Goal: Communication & Community: Answer question/provide support

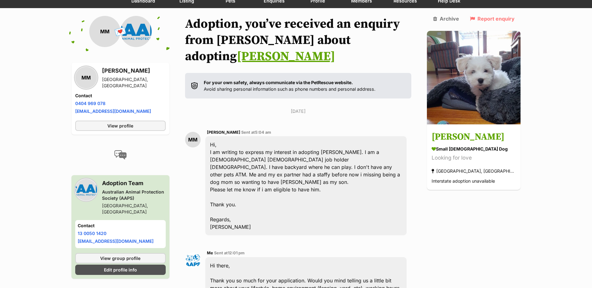
scroll to position [62, 0]
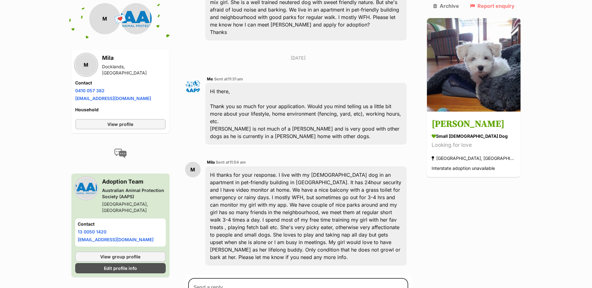
scroll to position [261, 0]
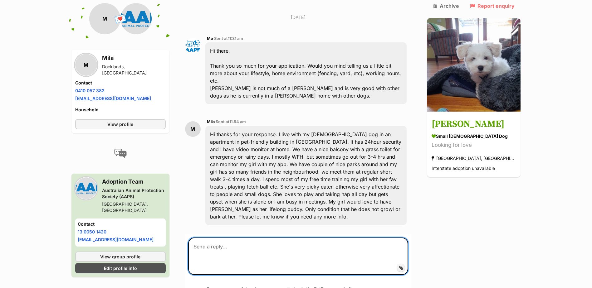
click at [212, 238] on textarea at bounding box center [298, 256] width 220 height 37
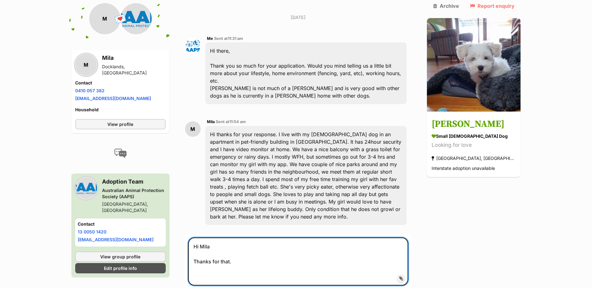
paste textarea "Being in an apartment with only a balcony, no back garden, isn't quite the righ…"
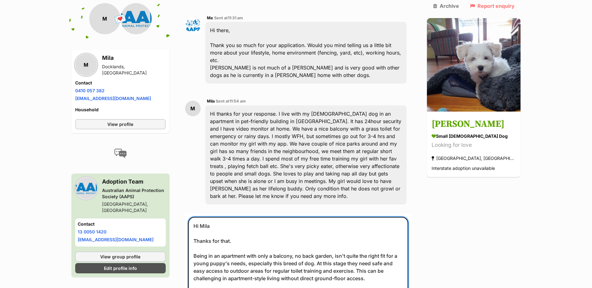
scroll to position [292, 0]
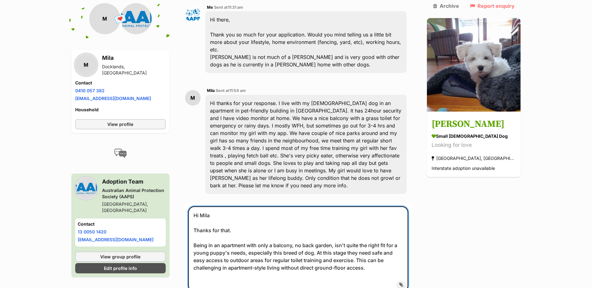
click at [360, 239] on textarea "Hi Mila Thanks for that. Being in an apartment with only a balcony, no back gar…" at bounding box center [298, 249] width 220 height 85
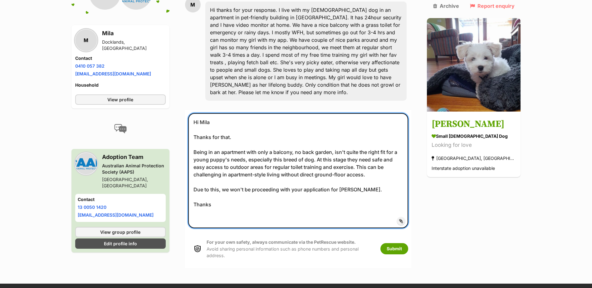
scroll to position [386, 0]
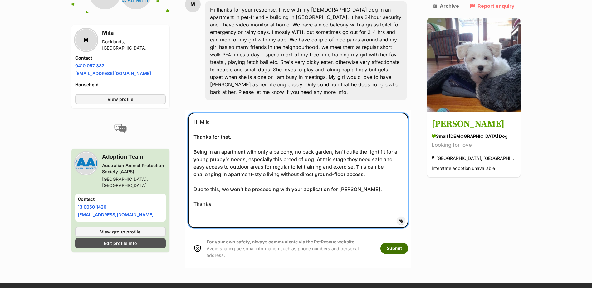
type textarea "Hi Mila Thanks for that. Being in an apartment with only a balcony, no back gar…"
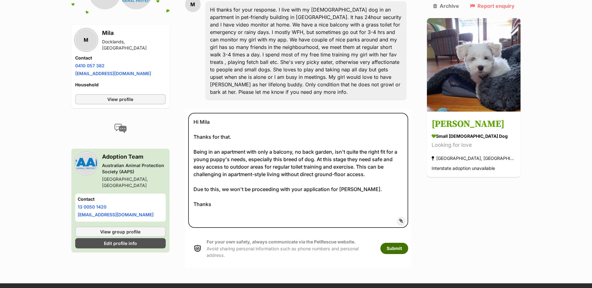
click at [408, 243] on button "Submit" at bounding box center [394, 248] width 28 height 11
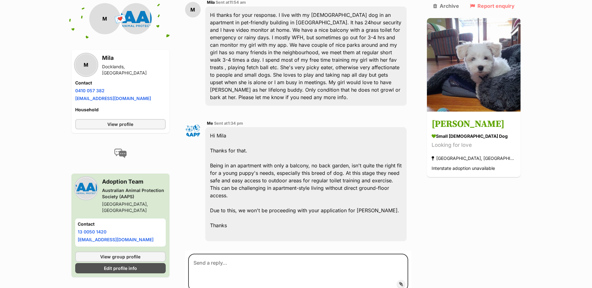
scroll to position [382, 0]
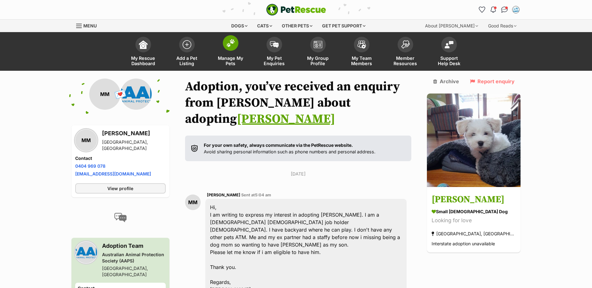
click at [228, 43] on img at bounding box center [230, 43] width 9 height 8
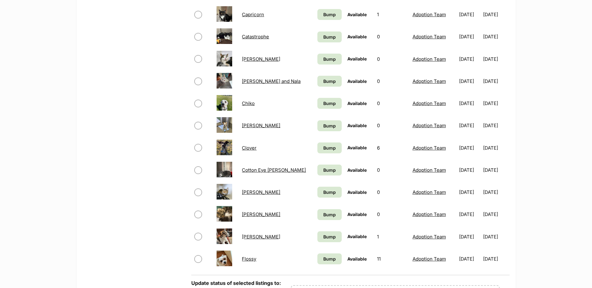
scroll to position [343, 0]
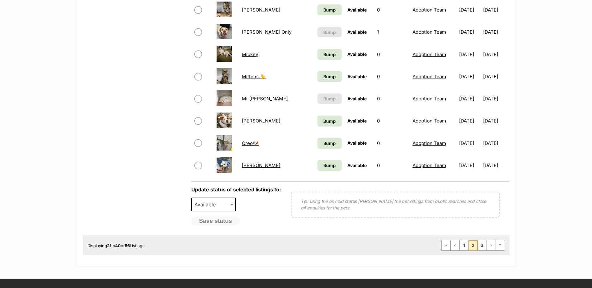
scroll to position [499, 0]
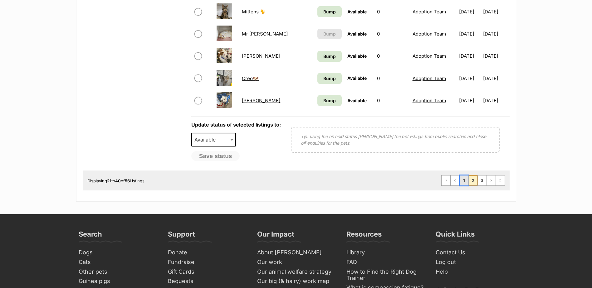
click at [465, 183] on link "1" at bounding box center [464, 181] width 9 height 10
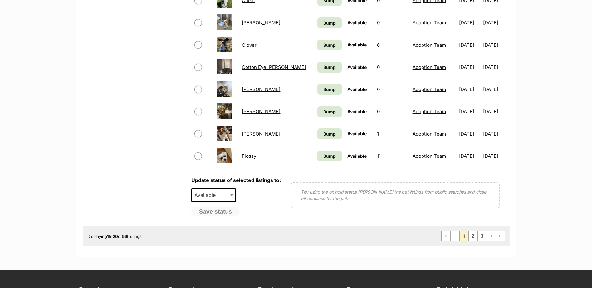
scroll to position [499, 0]
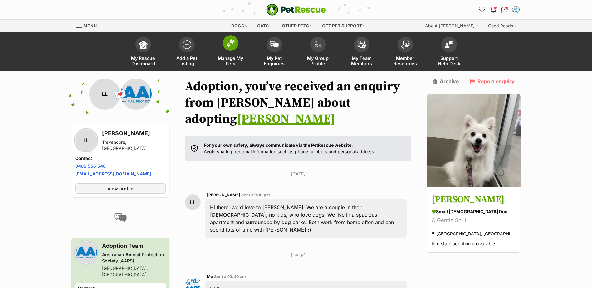
click at [230, 43] on img at bounding box center [230, 43] width 9 height 8
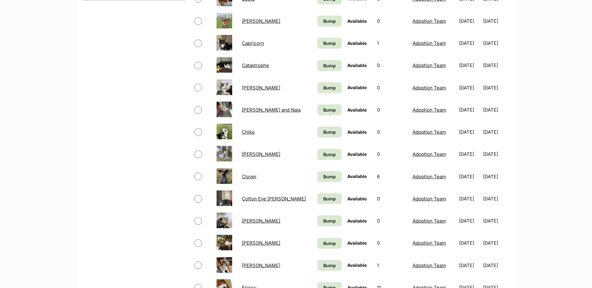
scroll to position [406, 0]
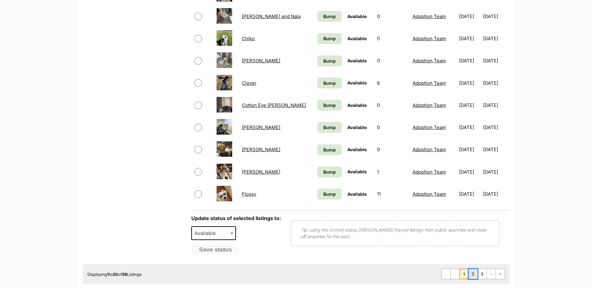
click at [473, 275] on link "2" at bounding box center [473, 274] width 9 height 10
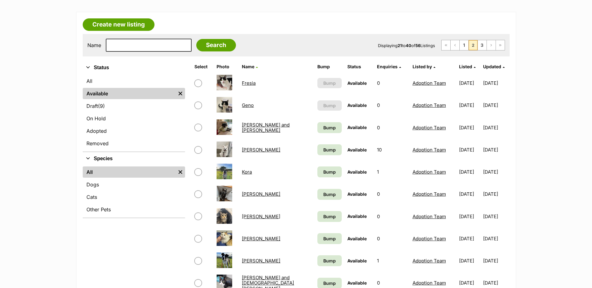
scroll to position [125, 0]
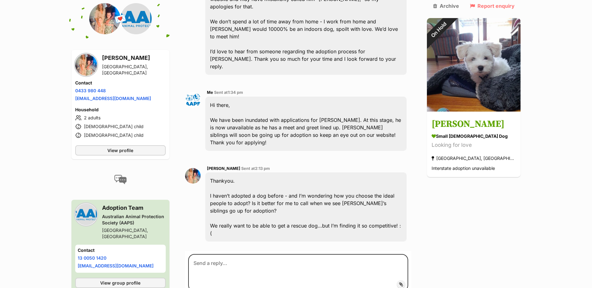
scroll to position [281, 0]
